Goal: Information Seeking & Learning: Learn about a topic

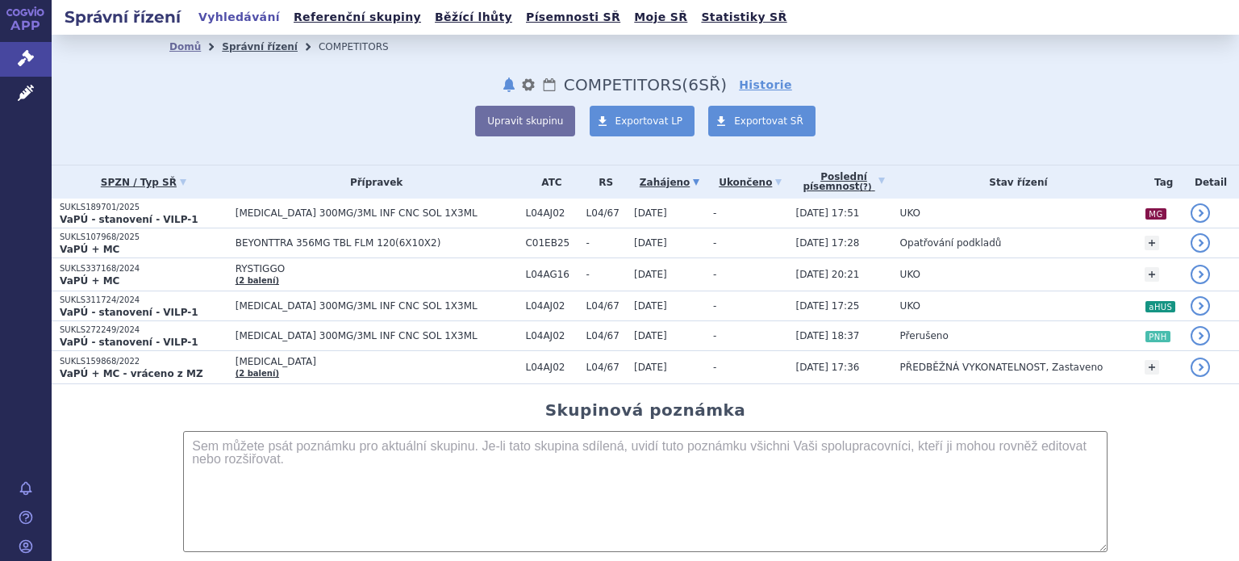
click at [252, 50] on link "Správní řízení" at bounding box center [260, 46] width 76 height 11
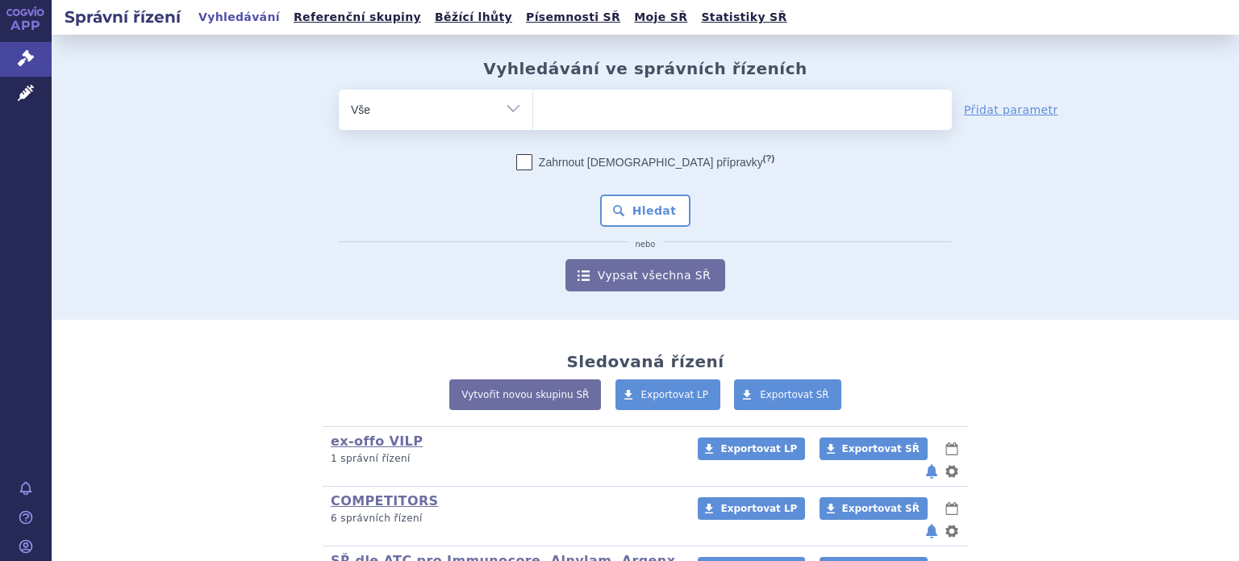
scroll to position [372, 0]
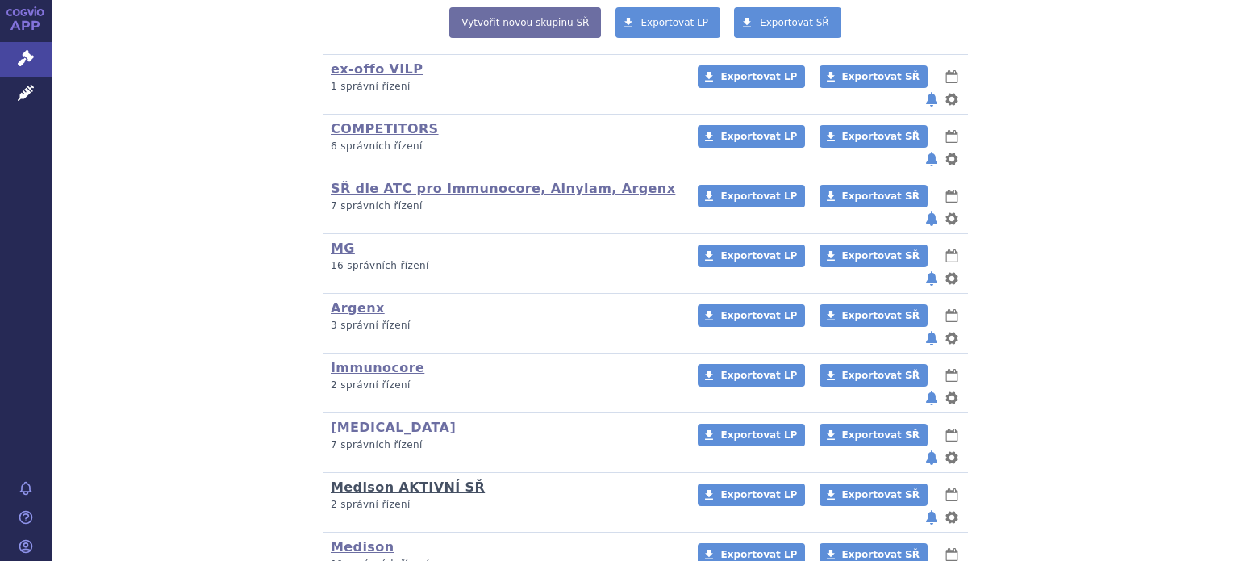
click at [358, 479] on link "Medison AKTIVNÍ SŘ" at bounding box center [408, 486] width 154 height 15
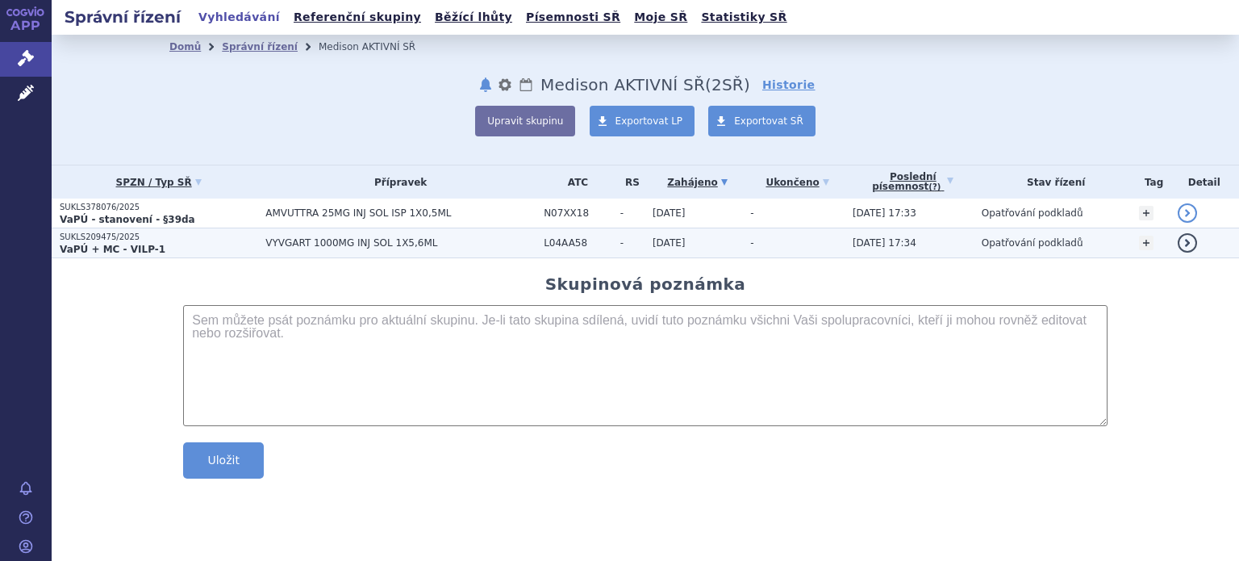
click at [108, 238] on p "SUKLS209475/2025" at bounding box center [159, 236] width 198 height 11
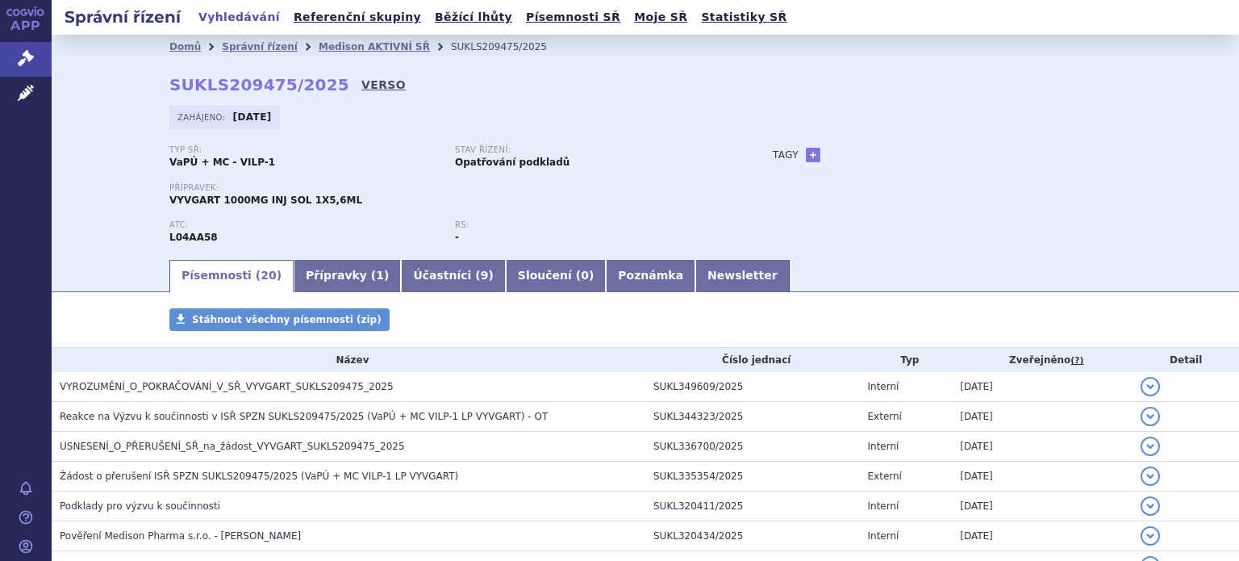
click at [361, 84] on link "VERSO" at bounding box center [383, 85] width 44 height 16
click at [361, 88] on link "VERSO" at bounding box center [383, 85] width 44 height 16
click at [240, 46] on link "Správní řízení" at bounding box center [260, 46] width 76 height 11
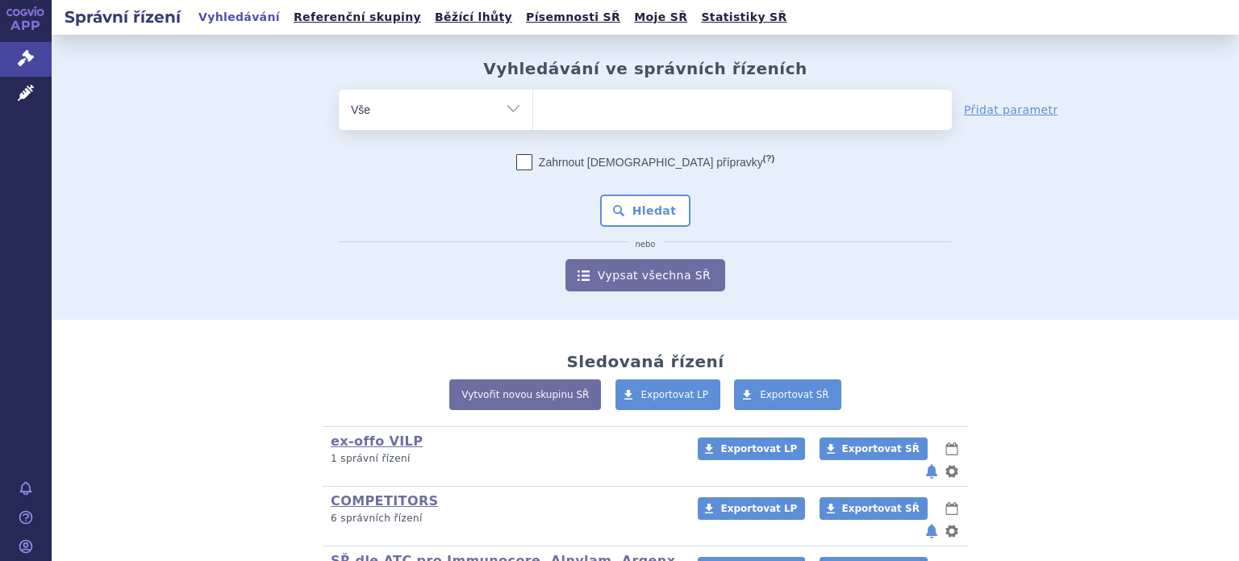
scroll to position [242, 0]
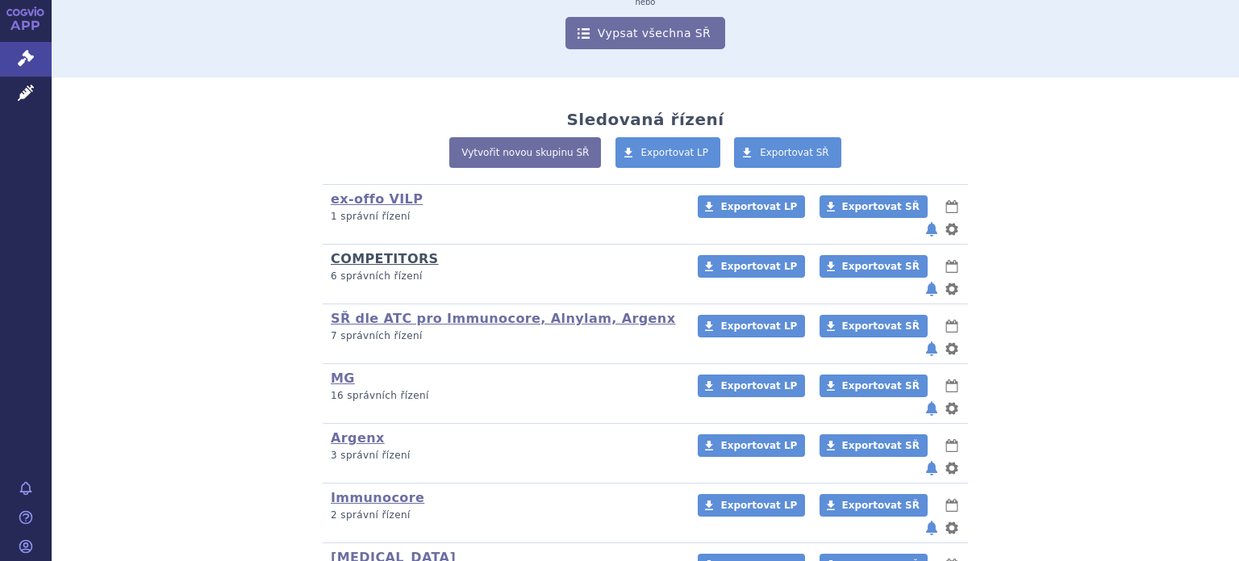
click at [368, 251] on link "COMPETITORS" at bounding box center [385, 258] width 108 height 15
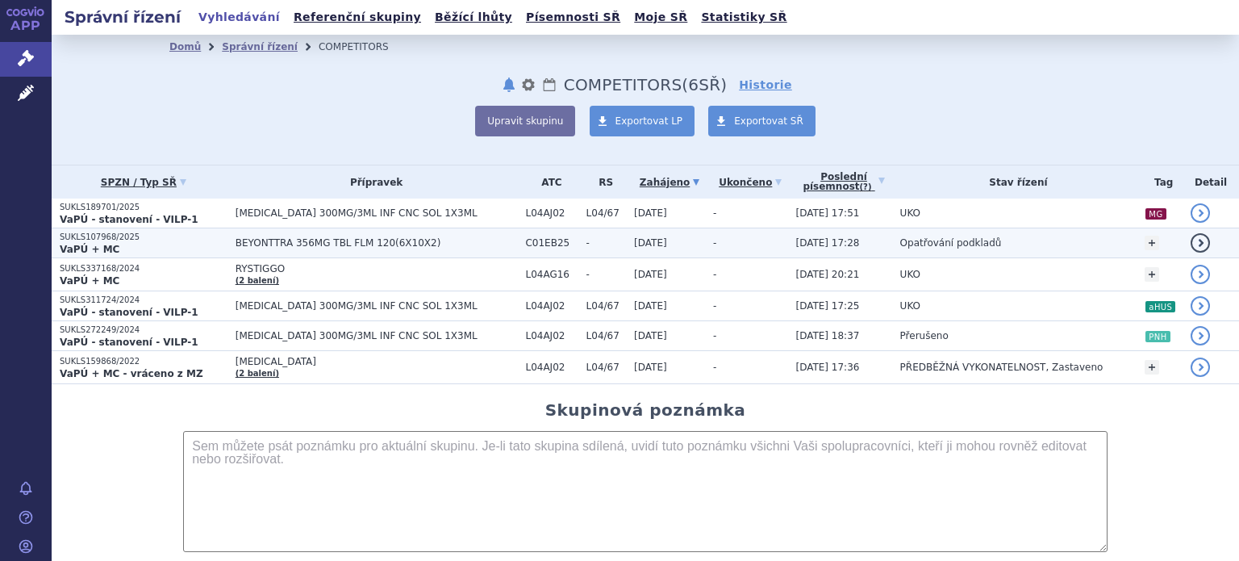
click at [95, 241] on p "SUKLS107968/2025" at bounding box center [144, 236] width 168 height 11
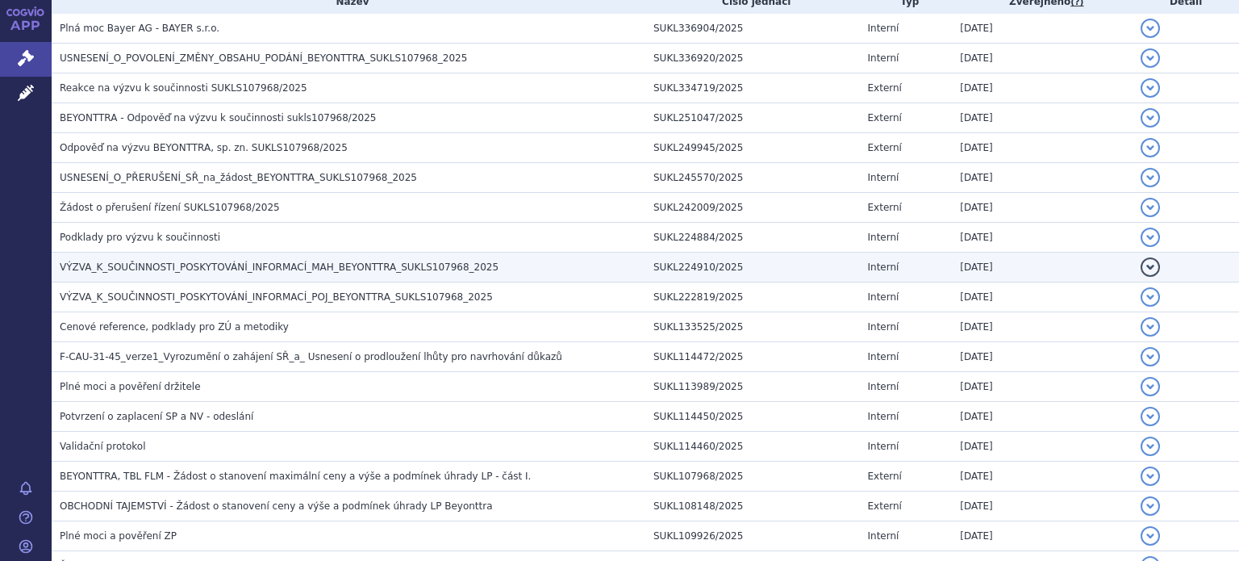
scroll to position [277, 0]
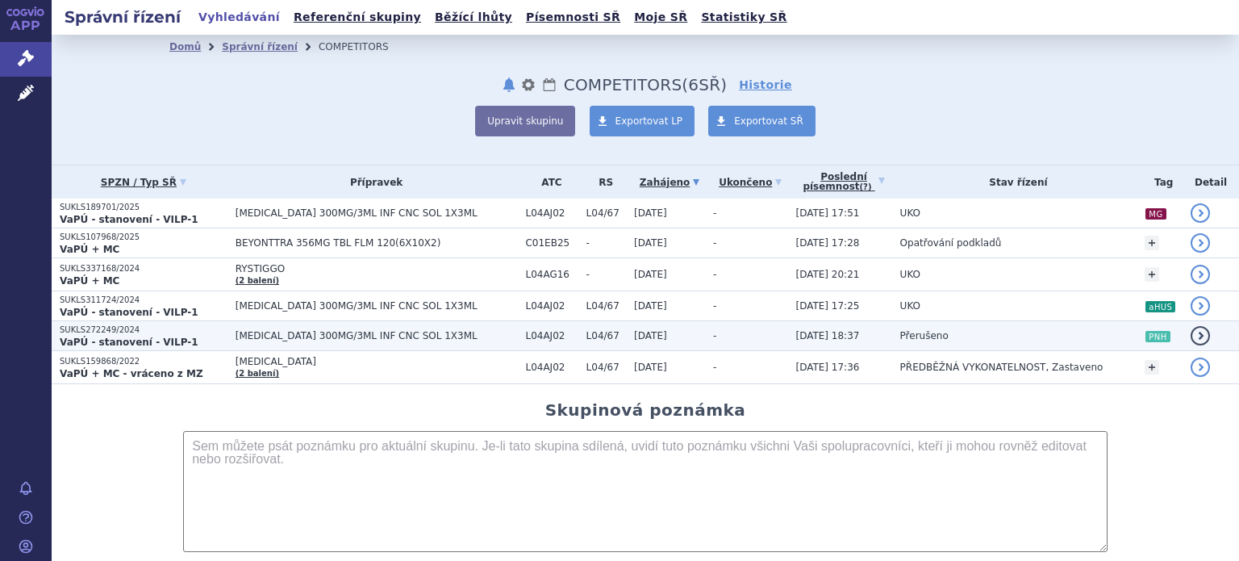
click at [181, 337] on p "VaPÚ - stanovení - VILP-1" at bounding box center [144, 342] width 168 height 13
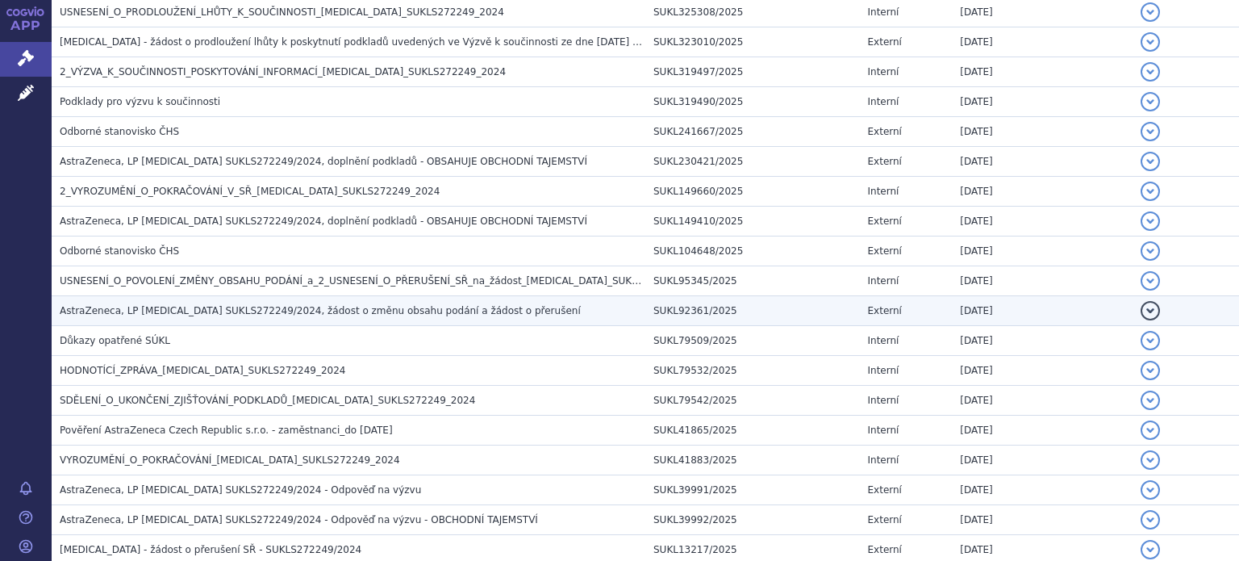
scroll to position [413, 0]
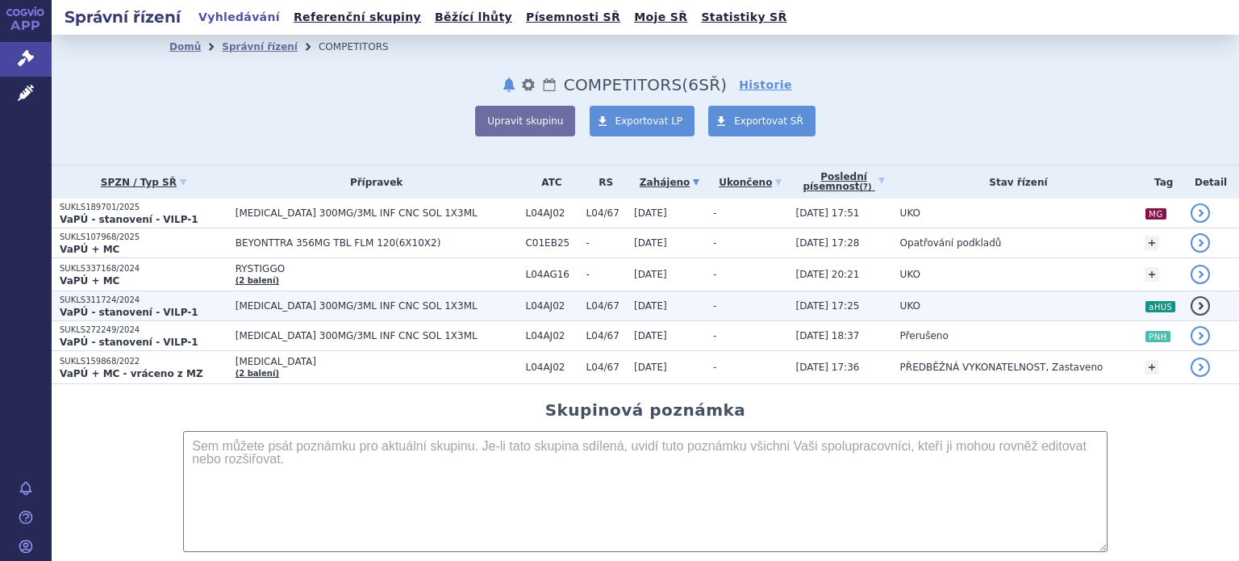
click at [227, 303] on td "[MEDICAL_DATA] 300MG/3ML INF CNC SOL 1X3ML" at bounding box center [372, 306] width 290 height 30
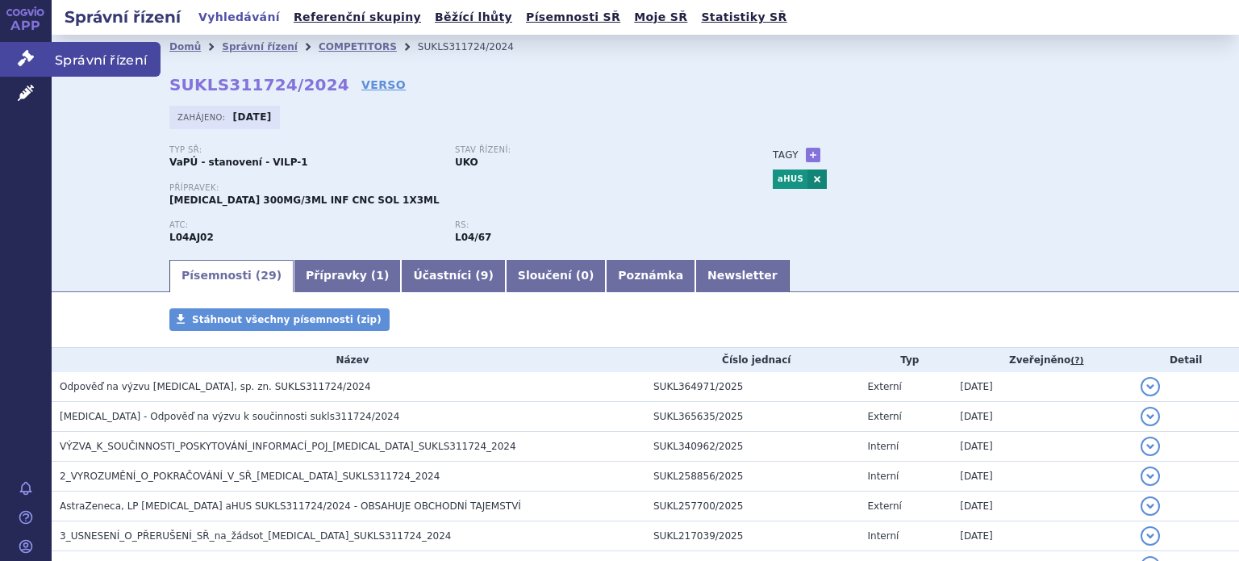
click at [30, 60] on icon at bounding box center [26, 58] width 16 height 16
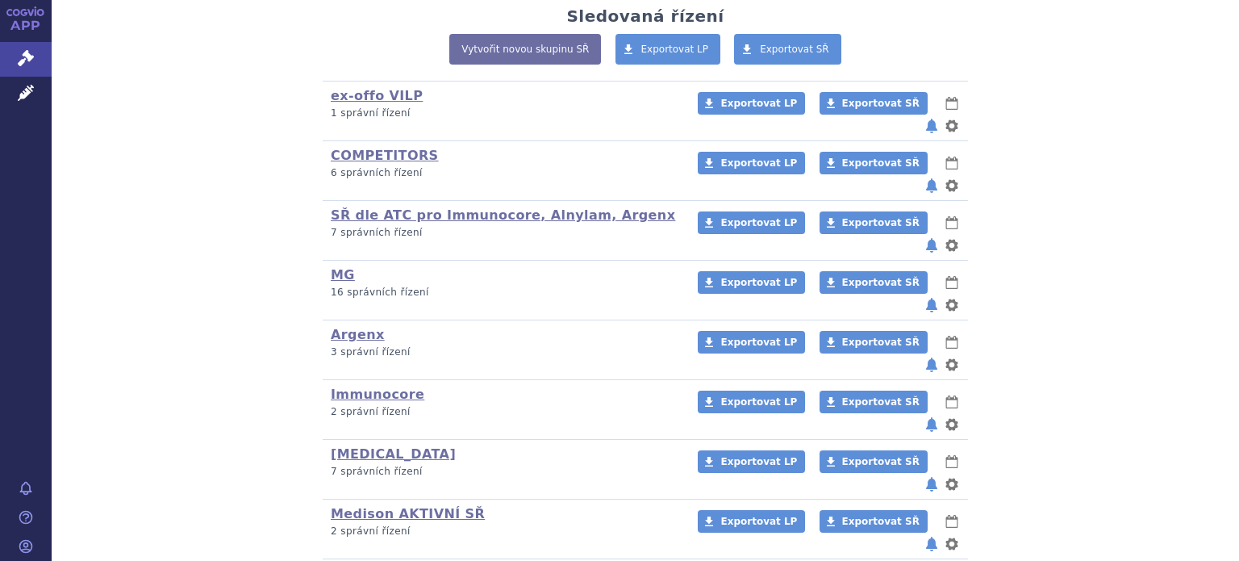
scroll to position [372, 0]
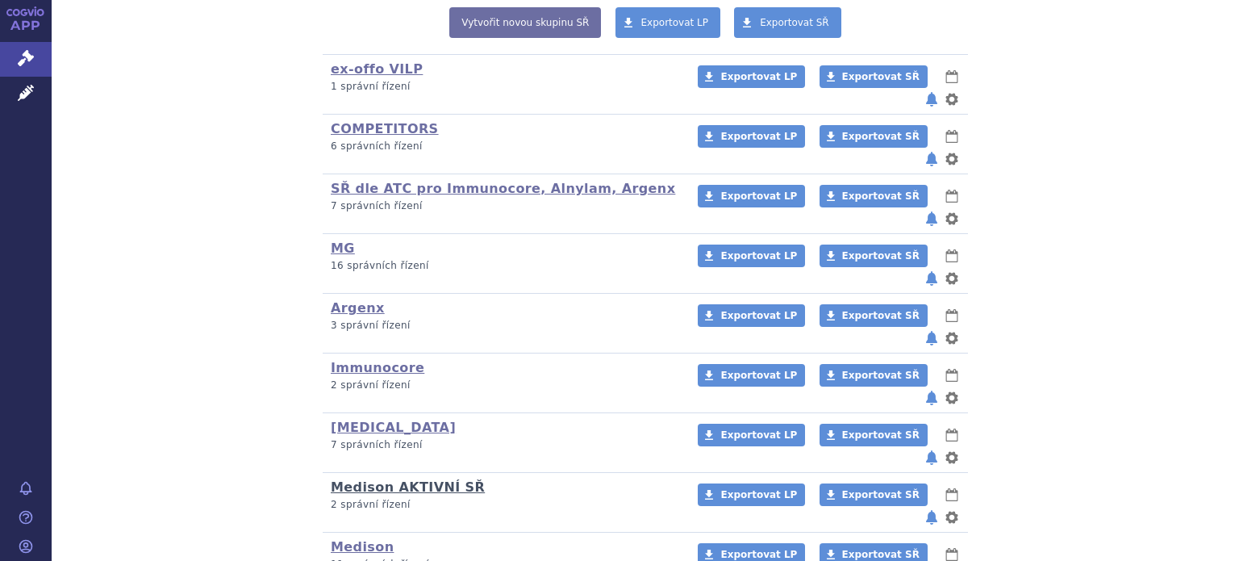
click at [399, 479] on link "Medison AKTIVNÍ SŘ" at bounding box center [408, 486] width 154 height 15
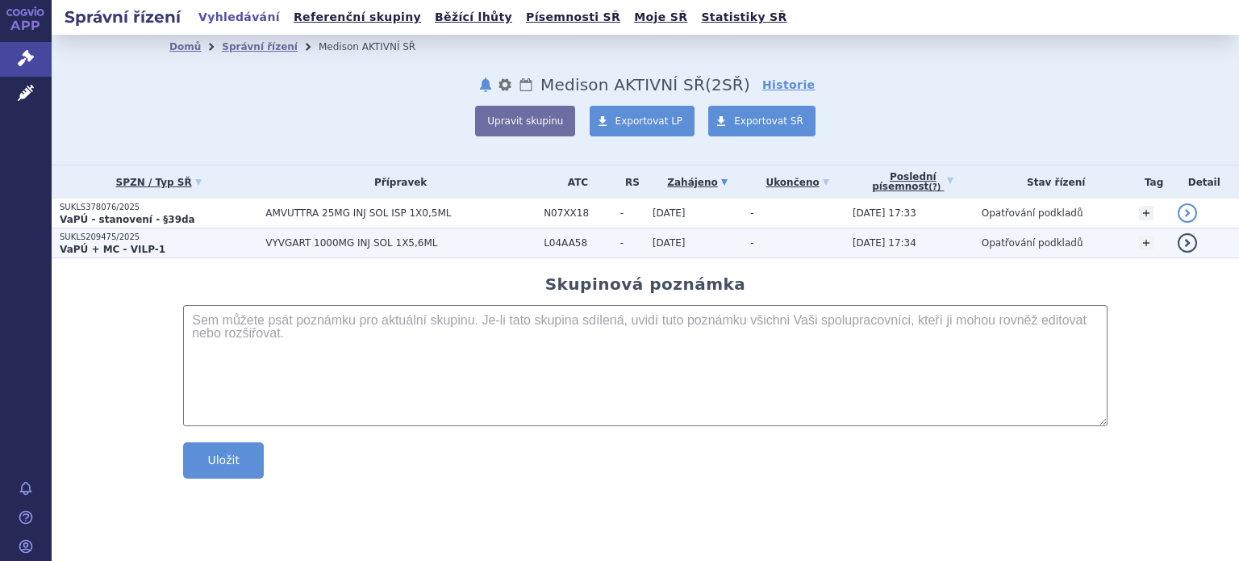
click at [129, 247] on strong "VaPÚ + MC - VILP-1" at bounding box center [113, 249] width 106 height 11
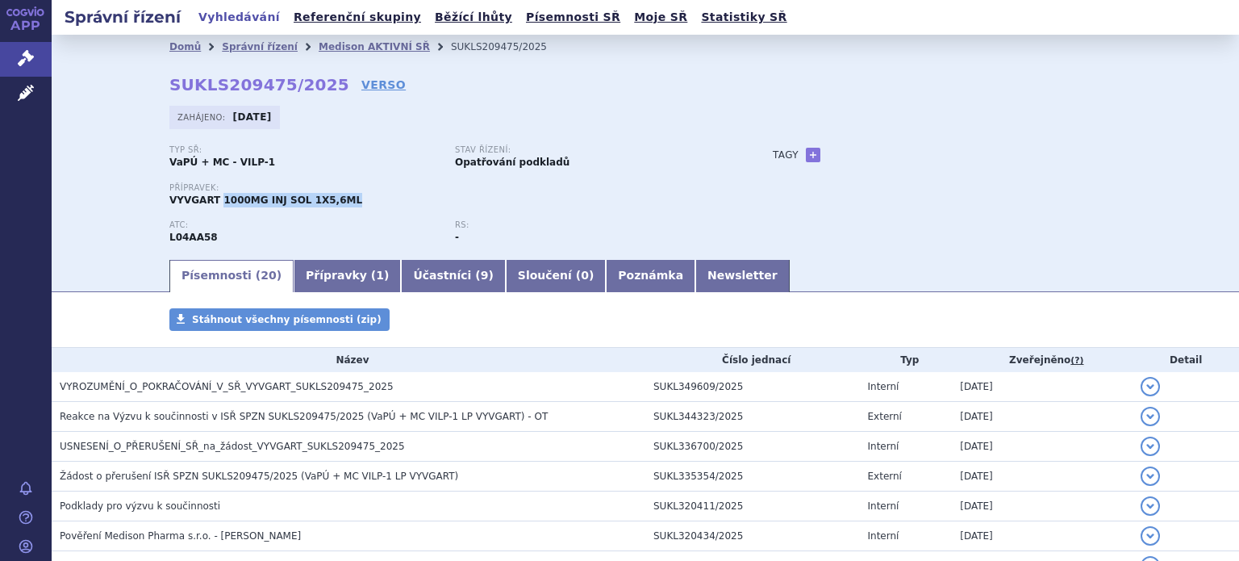
drag, startPoint x: 210, startPoint y: 198, endPoint x: 327, endPoint y: 201, distance: 117.8
click at [327, 201] on span "VYVGART 1000MG INJ SOL 1X5,6ML" at bounding box center [265, 199] width 193 height 11
copy span "1000MG INJ SOL 1X5,6ML"
click at [252, 44] on link "Správní řízení" at bounding box center [260, 46] width 76 height 11
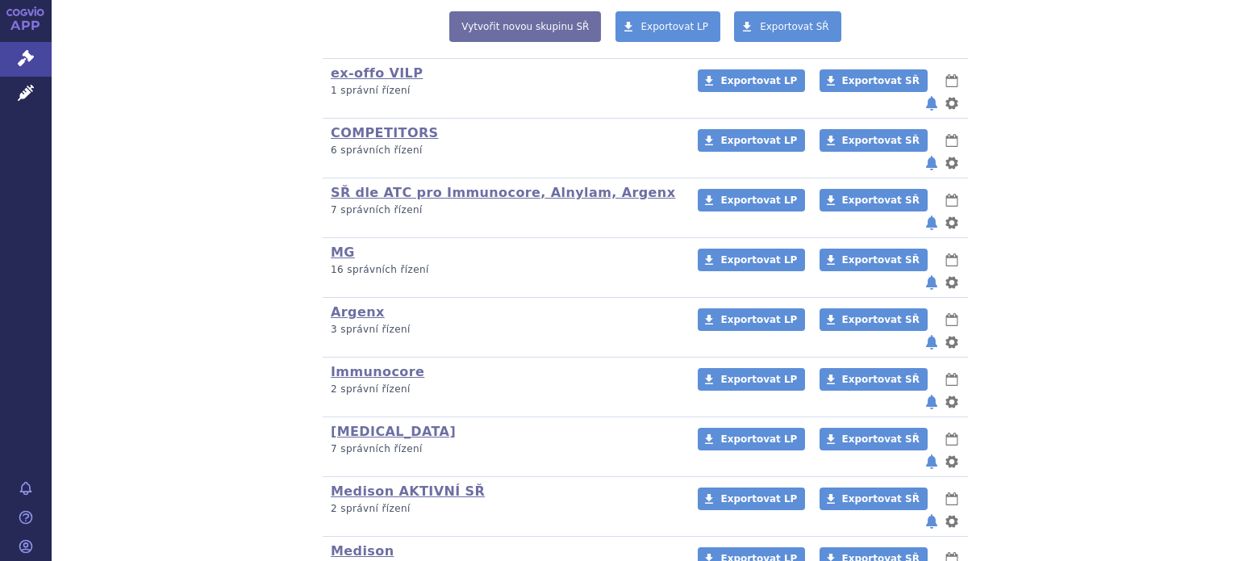
scroll to position [372, 0]
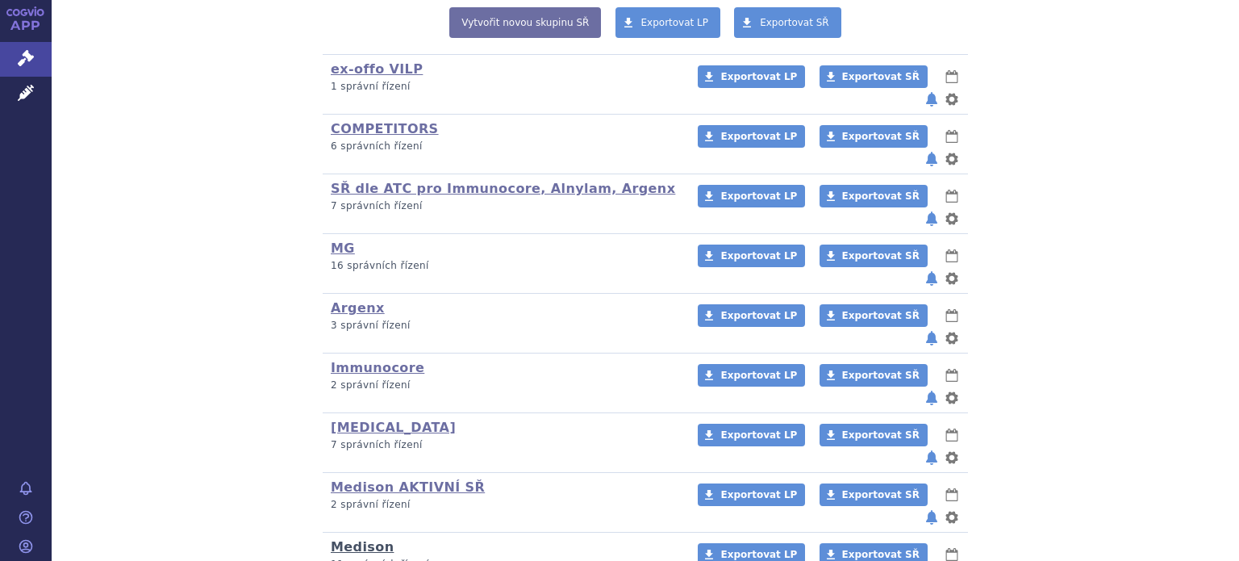
click at [359, 539] on link "Medison" at bounding box center [362, 546] width 63 height 15
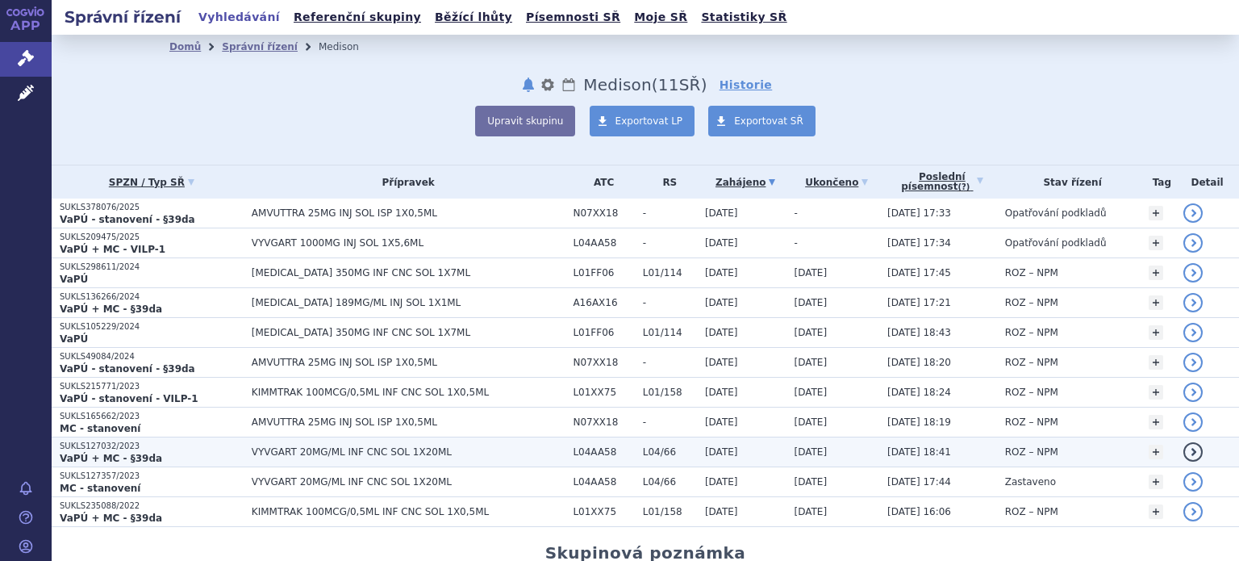
click at [342, 456] on td "VYVGART 20MG/ML INF CNC SOL 1X20ML" at bounding box center [405, 452] width 322 height 30
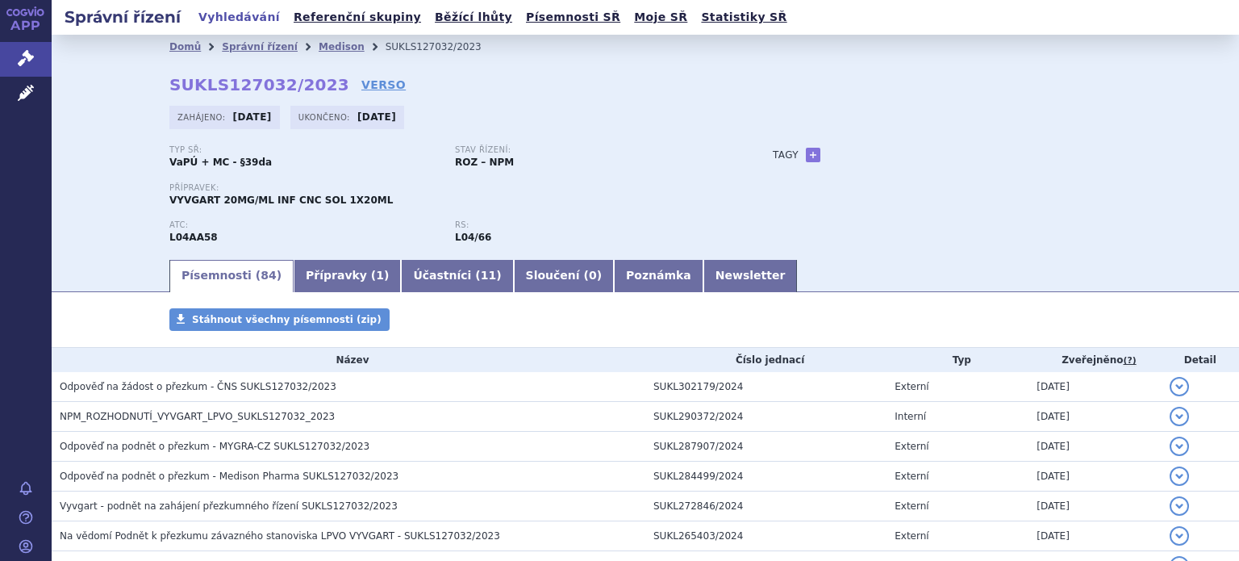
click at [207, 202] on span "VYVGART 20MG/ML INF CNC SOL 1X20ML" at bounding box center [280, 199] width 223 height 11
drag, startPoint x: 208, startPoint y: 199, endPoint x: 358, endPoint y: 199, distance: 150.0
click at [358, 199] on div "Přípravek: VYVGART 20MG/ML INF CNC SOL 1X20ML" at bounding box center [454, 195] width 571 height 24
copy span "20MG/ML INF CNC SOL 1X20ML"
click at [319, 50] on link "Medison" at bounding box center [342, 46] width 46 height 11
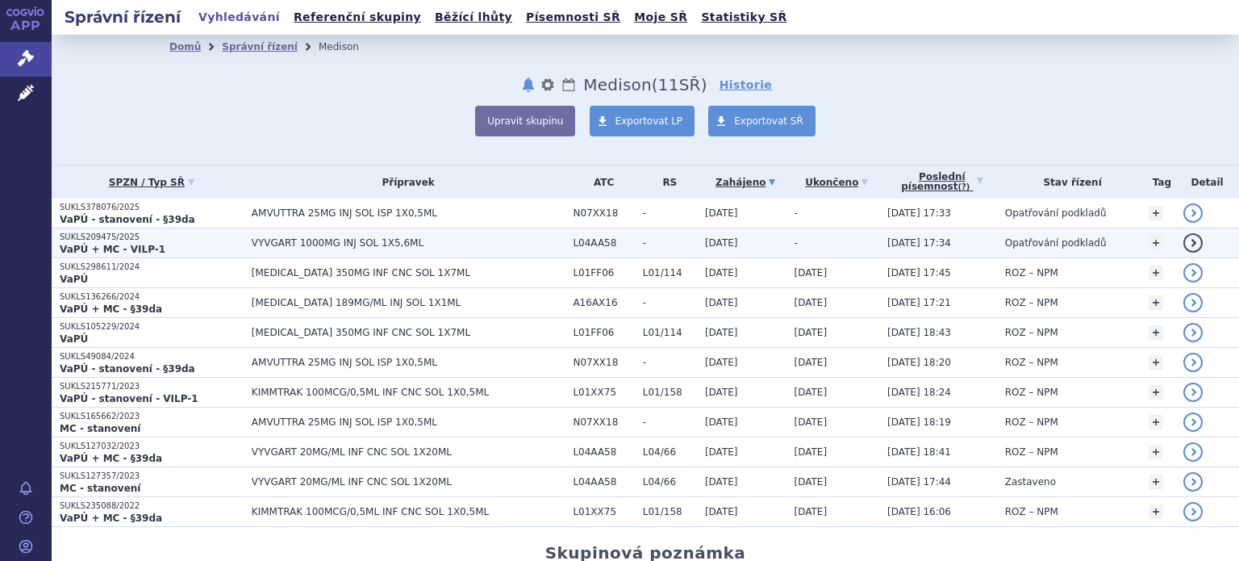
click at [290, 240] on span "VYVGART 1000MG INJ SOL 1X5,6ML" at bounding box center [409, 242] width 314 height 11
